Goal: Transaction & Acquisition: Download file/media

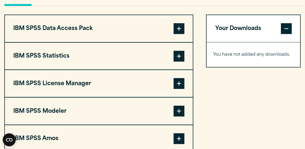
scroll to position [405, 0]
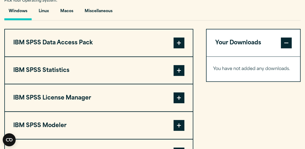
click at [177, 71] on span at bounding box center [178, 70] width 11 height 11
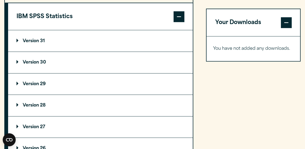
scroll to position [459, 0]
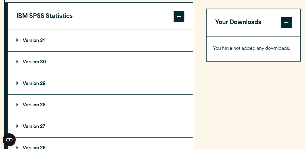
click at [52, 84] on summary "Version 29" at bounding box center [100, 83] width 184 height 21
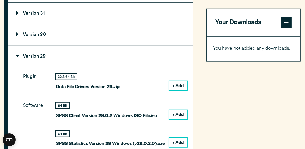
scroll to position [513, 0]
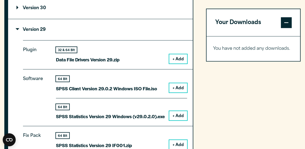
click at [179, 116] on button "+ Add" at bounding box center [178, 115] width 18 height 9
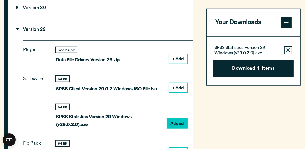
click at [253, 66] on button "Download 1 Items" at bounding box center [253, 68] width 80 height 17
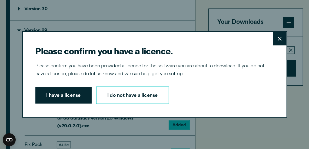
drag, startPoint x: 63, startPoint y: 99, endPoint x: 66, endPoint y: 97, distance: 3.1
click at [63, 99] on button "I have a license" at bounding box center [63, 95] width 56 height 17
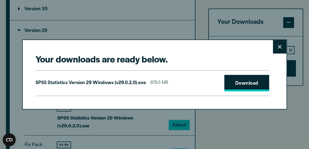
click at [234, 82] on link "Download" at bounding box center [246, 83] width 45 height 17
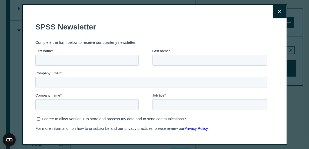
click at [275, 15] on button "Close" at bounding box center [279, 11] width 13 height 13
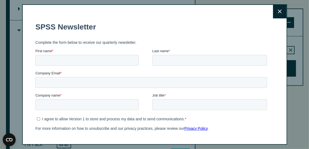
click at [278, 12] on icon at bounding box center [280, 11] width 4 height 4
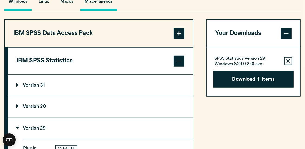
scroll to position [432, 0]
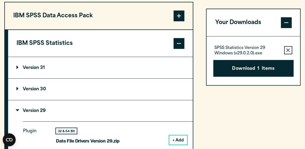
click at [39, 89] on p "Version 30" at bounding box center [30, 89] width 29 height 4
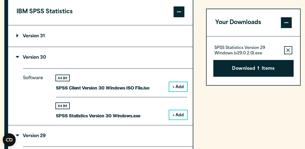
scroll to position [486, 0]
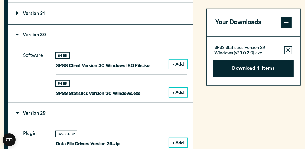
click at [178, 92] on button "+ Add" at bounding box center [178, 92] width 18 height 9
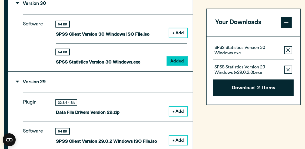
scroll to position [513, 0]
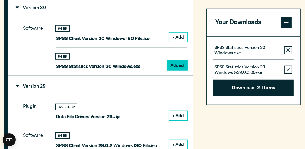
click at [288, 50] on icon "button" at bounding box center [288, 50] width 4 height 4
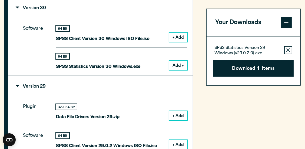
click at [182, 63] on button "Add +" at bounding box center [178, 65] width 18 height 9
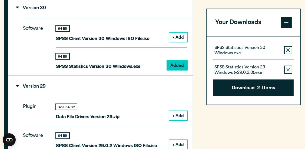
click at [288, 50] on icon "button" at bounding box center [288, 50] width 4 height 4
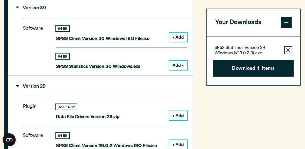
click at [181, 67] on button "Add +" at bounding box center [178, 65] width 18 height 9
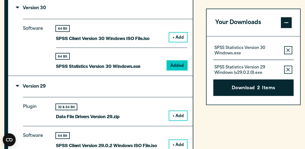
click at [287, 70] on icon "button" at bounding box center [288, 70] width 4 height 4
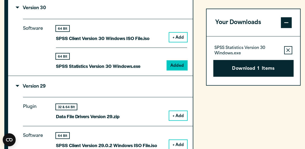
click at [262, 71] on button "Download 1 Items" at bounding box center [253, 68] width 80 height 17
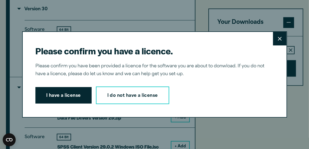
click at [62, 98] on button "I have a license" at bounding box center [63, 95] width 56 height 17
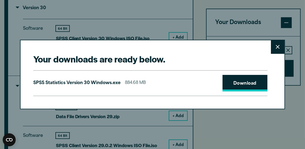
click at [249, 79] on link "Download" at bounding box center [244, 83] width 45 height 17
